Goal: Transaction & Acquisition: Subscribe to service/newsletter

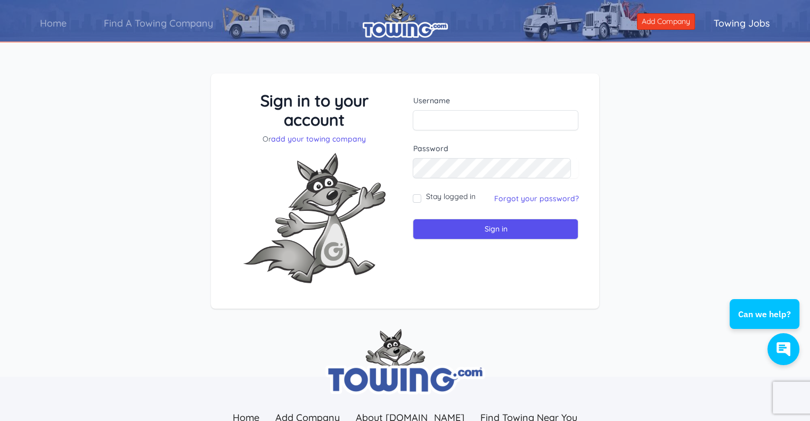
click at [748, 21] on link "Towing Jobs" at bounding box center [742, 23] width 94 height 30
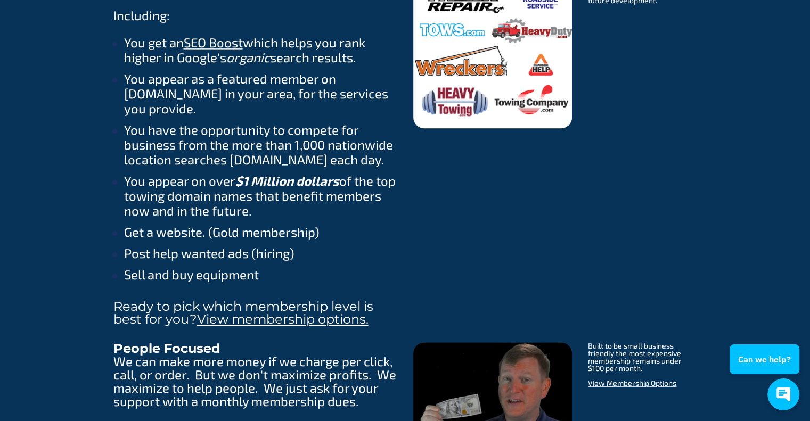
scroll to position [1438, 0]
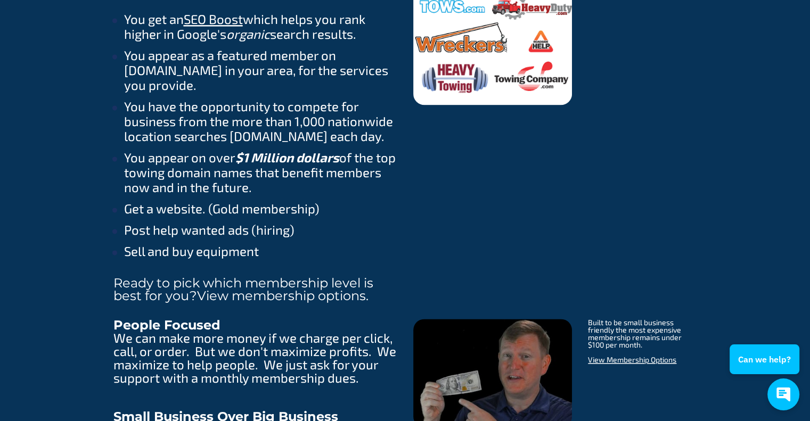
click at [325, 290] on link "View membership options." at bounding box center [282, 295] width 171 height 15
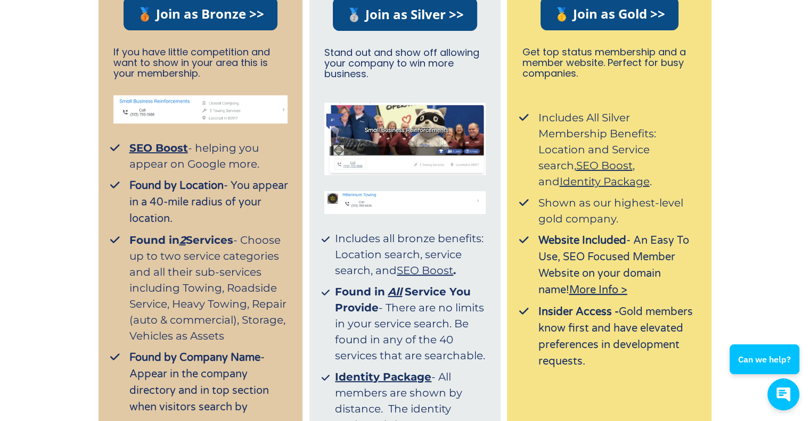
scroll to position [160, 0]
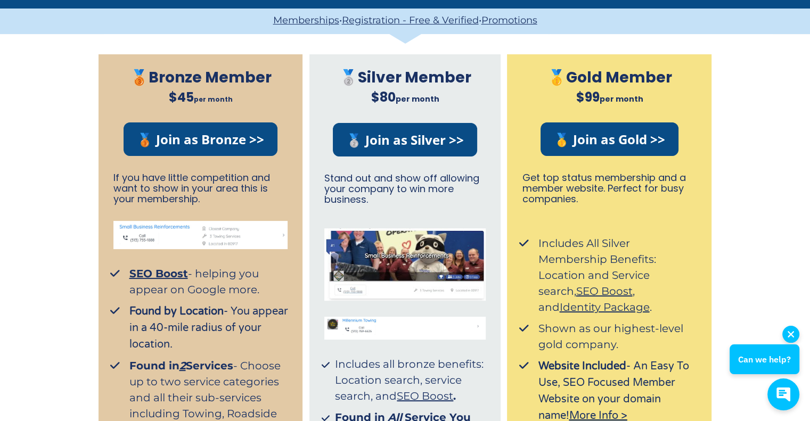
click at [790, 333] on icon "button" at bounding box center [791, 334] width 6 height 6
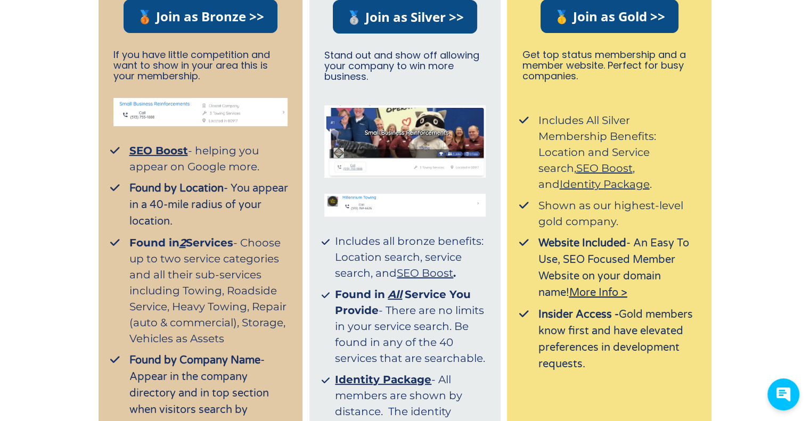
scroll to position [320, 0]
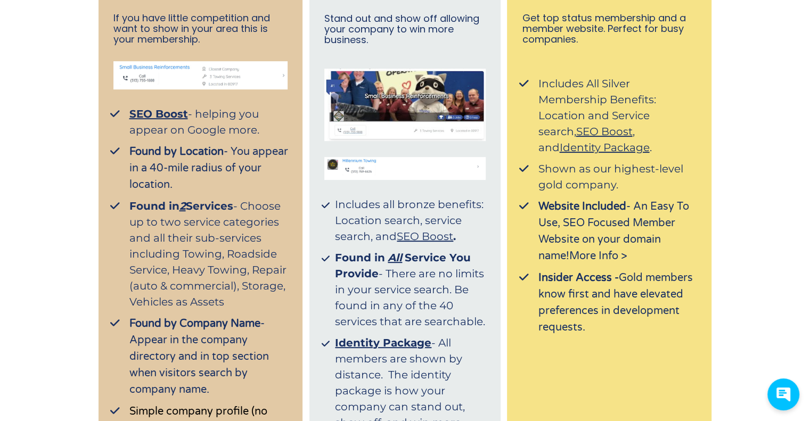
click at [577, 256] on span "More Info >" at bounding box center [598, 256] width 58 height 13
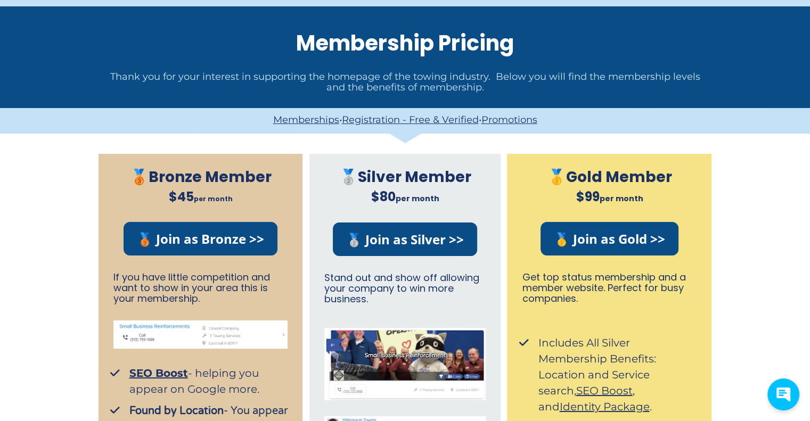
scroll to position [0, 0]
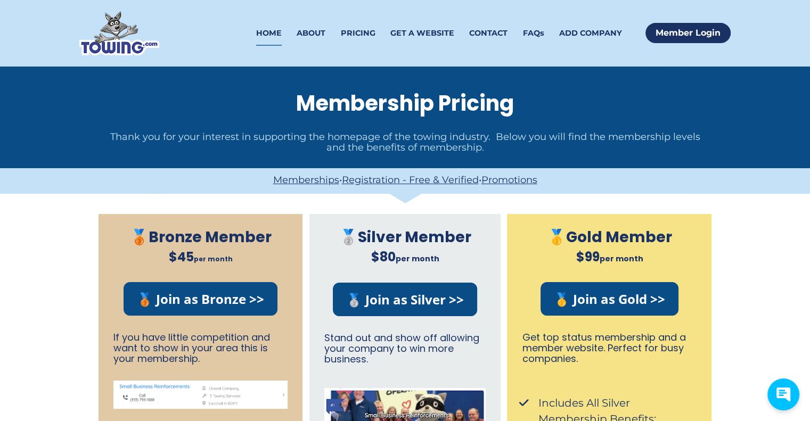
click at [275, 30] on link "HOME" at bounding box center [269, 33] width 26 height 25
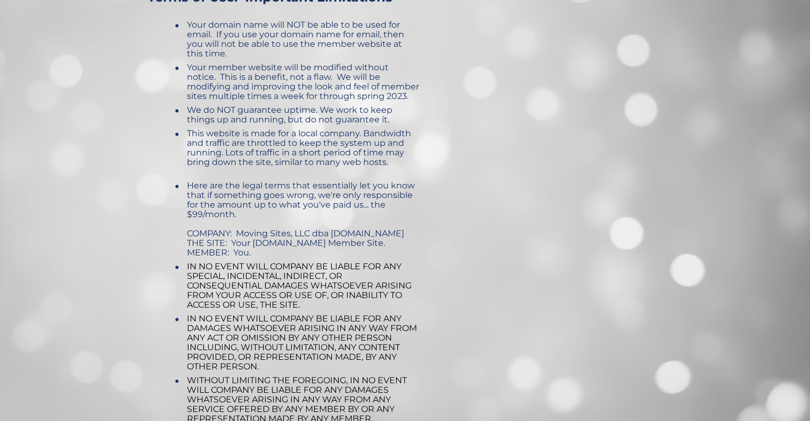
scroll to position [479, 0]
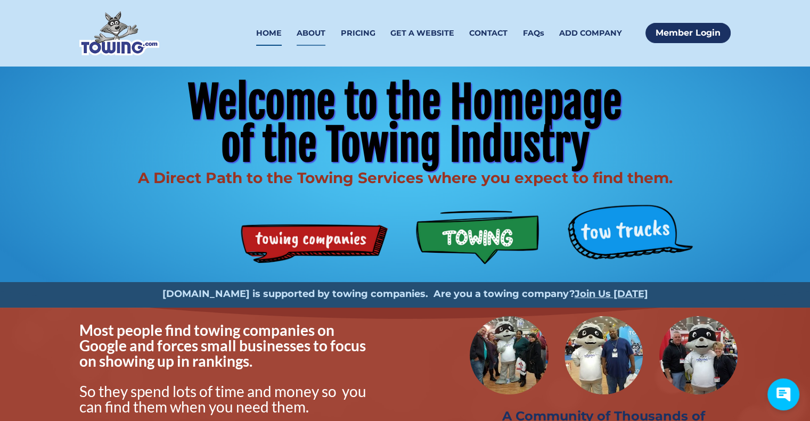
click at [311, 34] on link "ABOUT" at bounding box center [311, 33] width 29 height 25
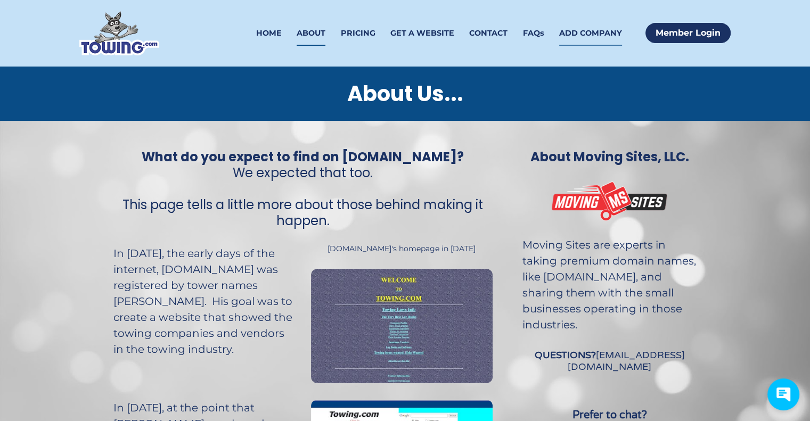
click at [571, 36] on link "ADD COMPANY" at bounding box center [590, 33] width 63 height 25
click at [107, 34] on img at bounding box center [119, 33] width 80 height 44
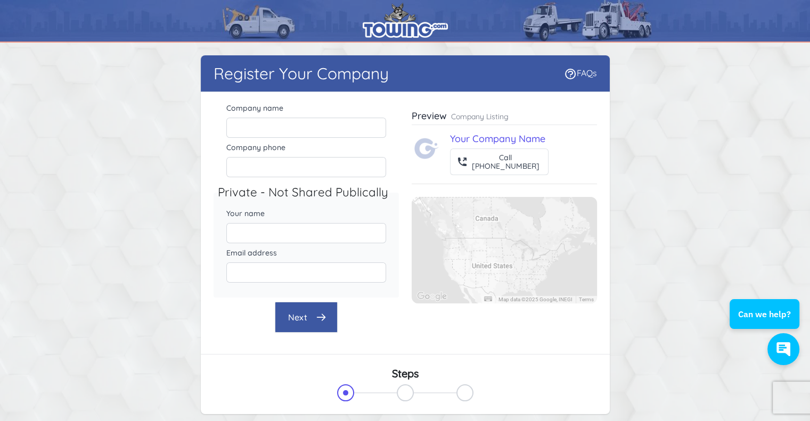
click at [402, 15] on img at bounding box center [405, 20] width 85 height 35
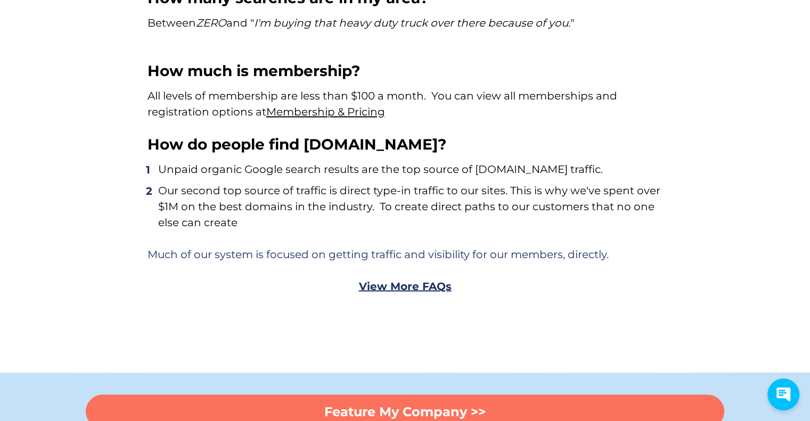
scroll to position [5781, 0]
